Goal: Navigation & Orientation: Find specific page/section

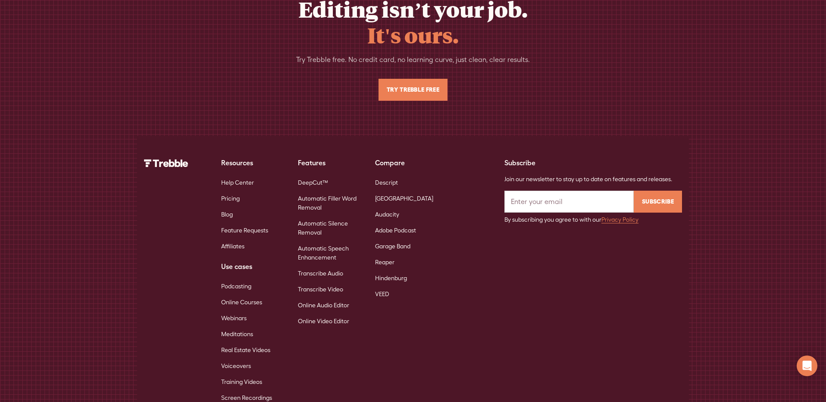
scroll to position [5588, 0]
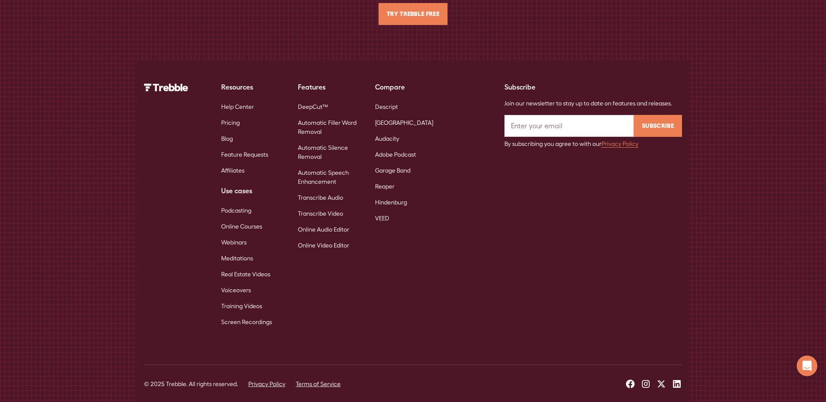
click at [321, 115] on link "Automatic Filler Word Removal" at bounding box center [329, 127] width 63 height 25
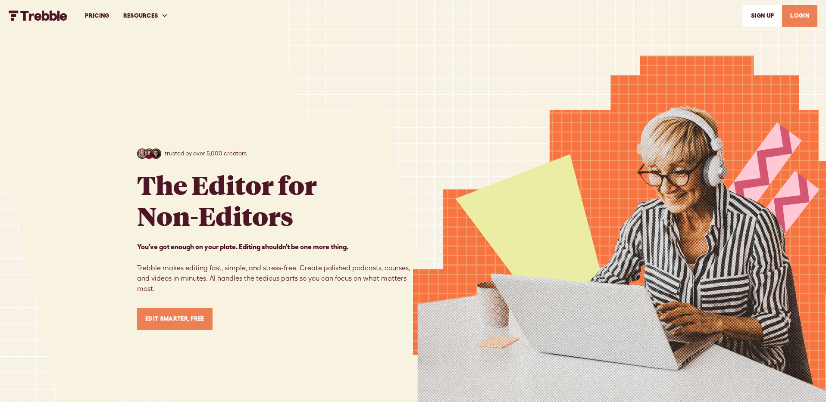
scroll to position [5588, 0]
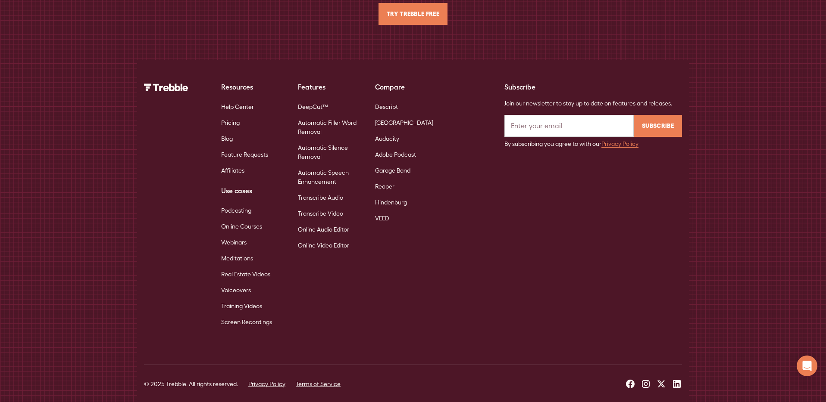
click at [309, 99] on link "DeepCut™" at bounding box center [313, 107] width 30 height 16
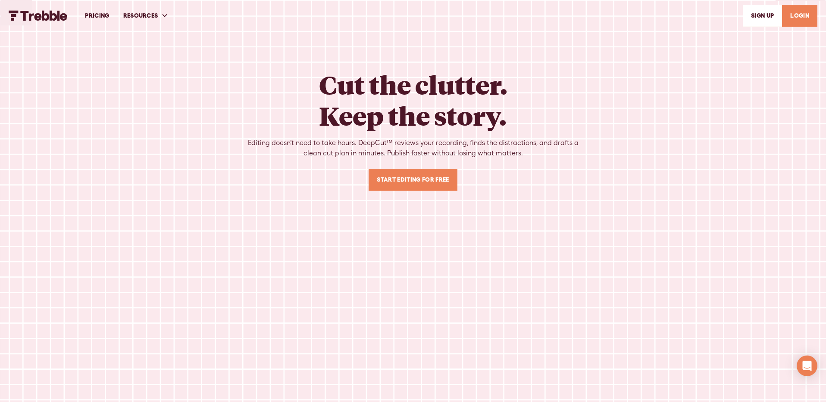
click at [35, 12] on img "home" at bounding box center [38, 15] width 59 height 10
